Goal: Transaction & Acquisition: Subscribe to service/newsletter

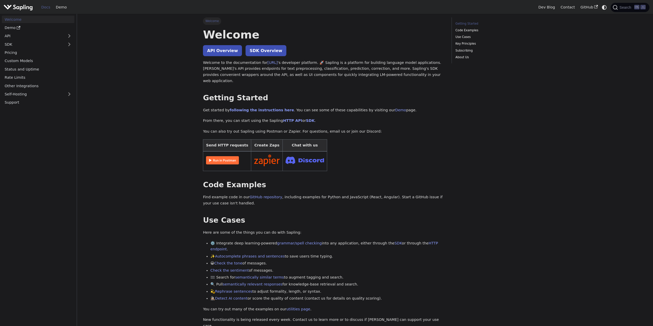
click at [212, 156] on img at bounding box center [222, 160] width 33 height 8
click at [215, 51] on link "API Overview" at bounding box center [222, 50] width 39 height 11
click at [274, 61] on link "[URL]" at bounding box center [272, 63] width 10 height 4
click at [27, 37] on link "API" at bounding box center [33, 35] width 62 height 7
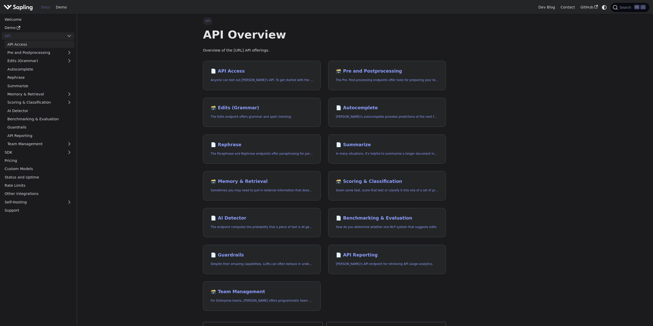
click at [31, 44] on link "API Access" at bounding box center [40, 44] width 70 height 7
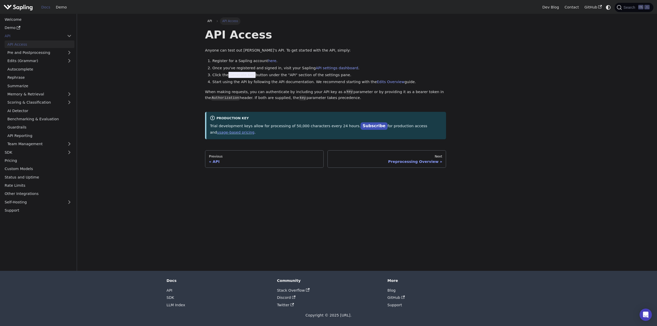
click at [324, 138] on div "API API Access API Access Anyone can test out Sapling's API. To get started wit…" at bounding box center [325, 92] width 241 height 150
click at [360, 127] on link "Subscribe" at bounding box center [373, 125] width 27 height 7
